Goal: Browse casually

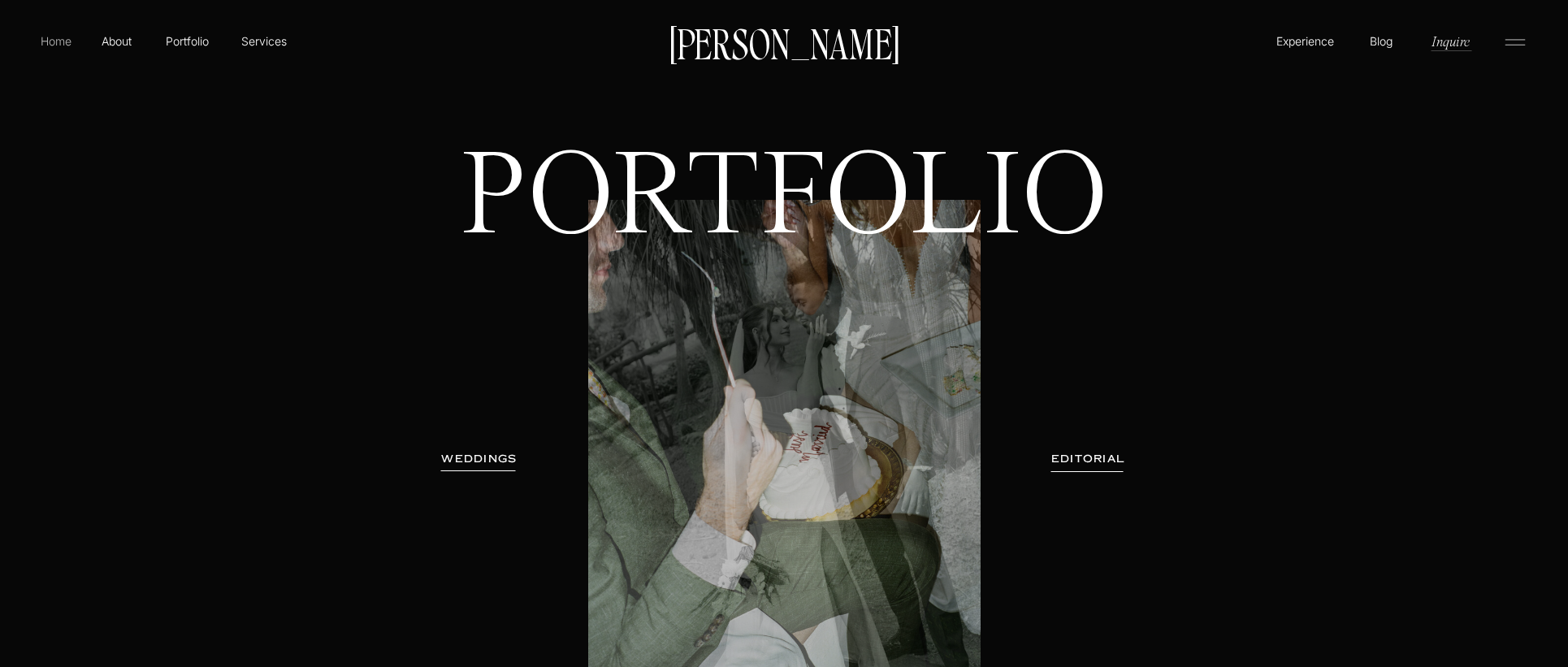
click at [69, 43] on p "Home" at bounding box center [56, 41] width 38 height 17
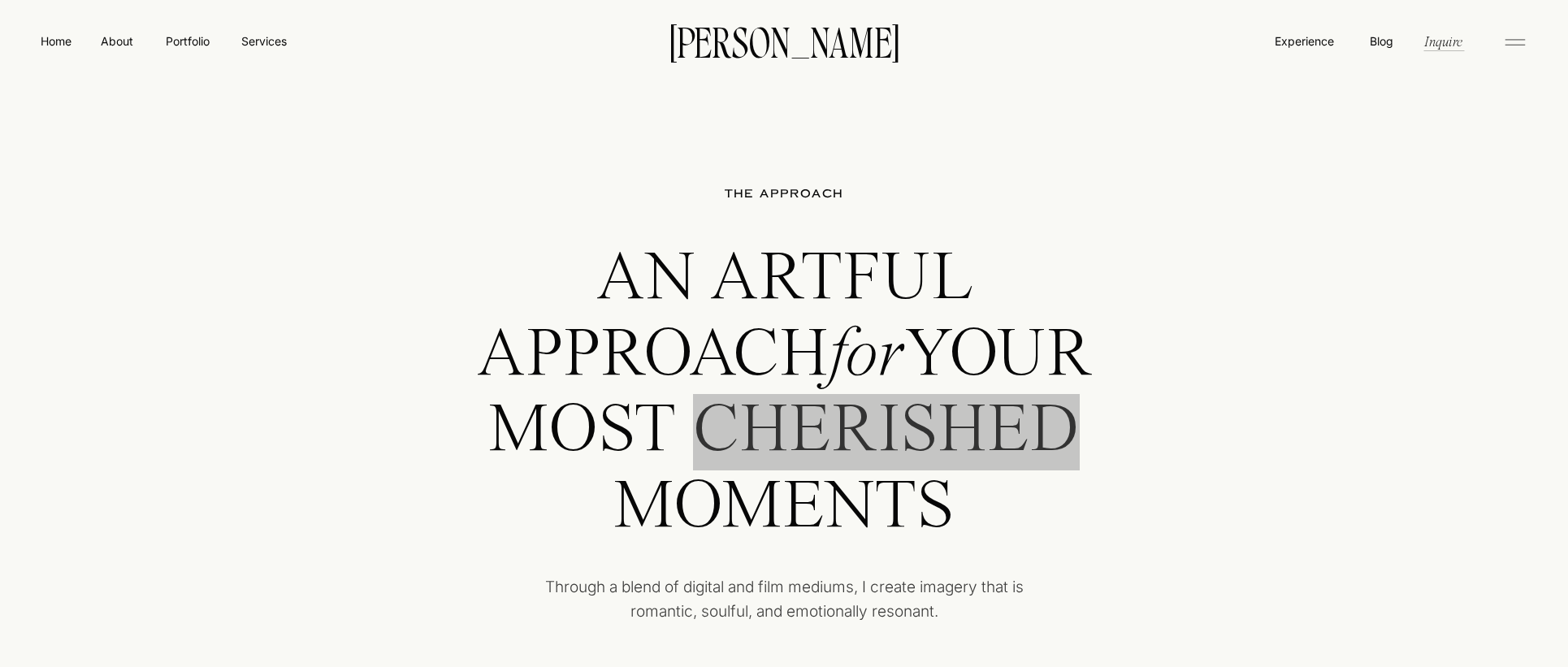
scroll to position [3262, 0]
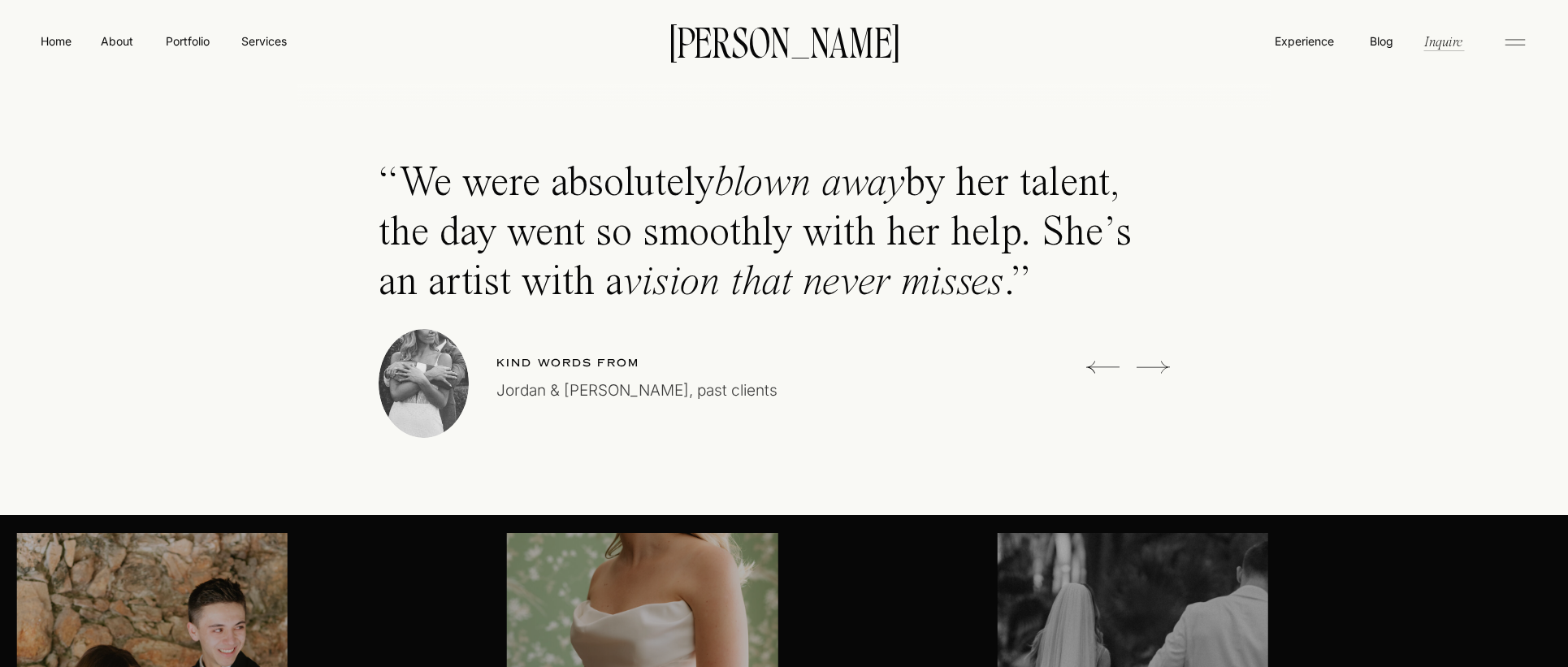
scroll to position [4610, 0]
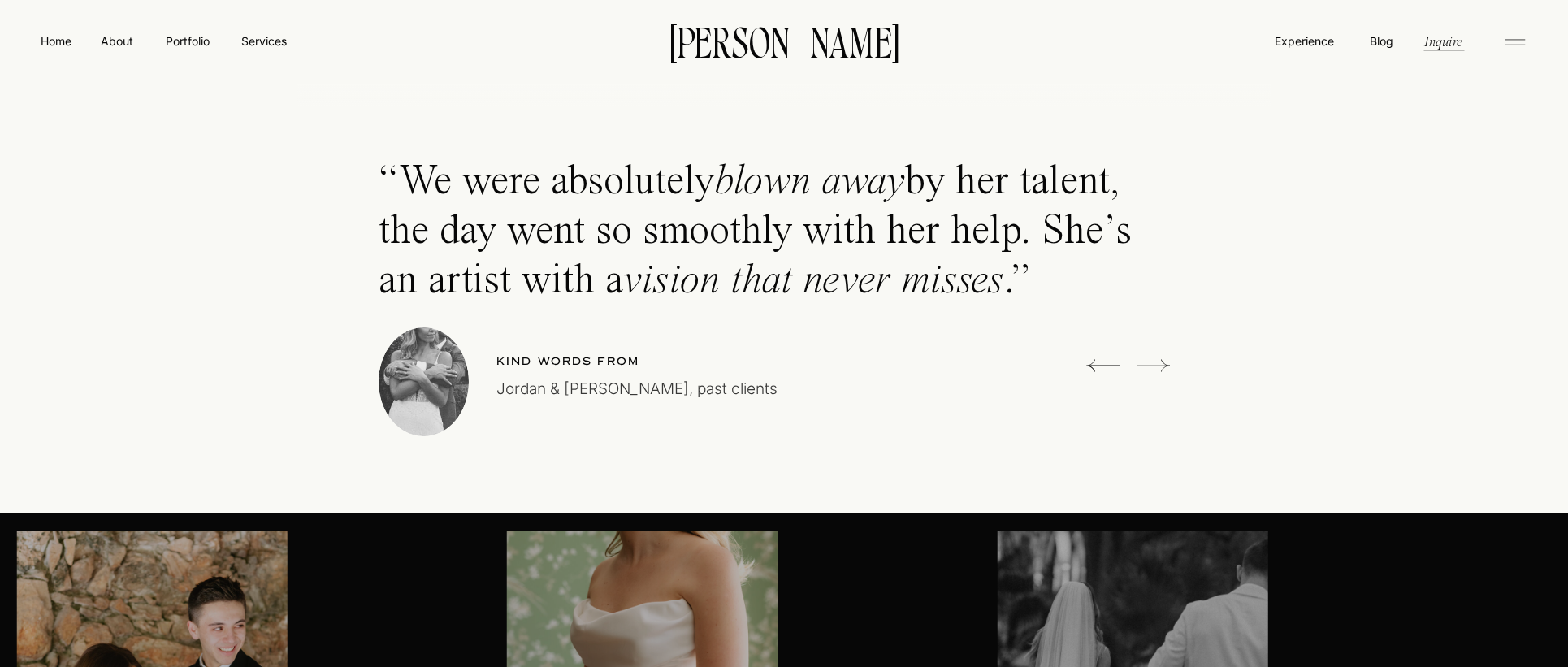
click at [1355, 473] on div "Luxury wedding photographer for the stylish, soulful, and romantic. Based in [G…" at bounding box center [784, 6] width 1568 height 9232
click at [1353, 473] on div "Luxury wedding photographer for the stylish, soulful, and romantic. Based in [G…" at bounding box center [784, 6] width 1568 height 9232
click at [1352, 473] on div "Luxury wedding photographer for the stylish, soulful, and romantic. Based in [G…" at bounding box center [784, 6] width 1568 height 9232
